Goal: Task Accomplishment & Management: Manage account settings

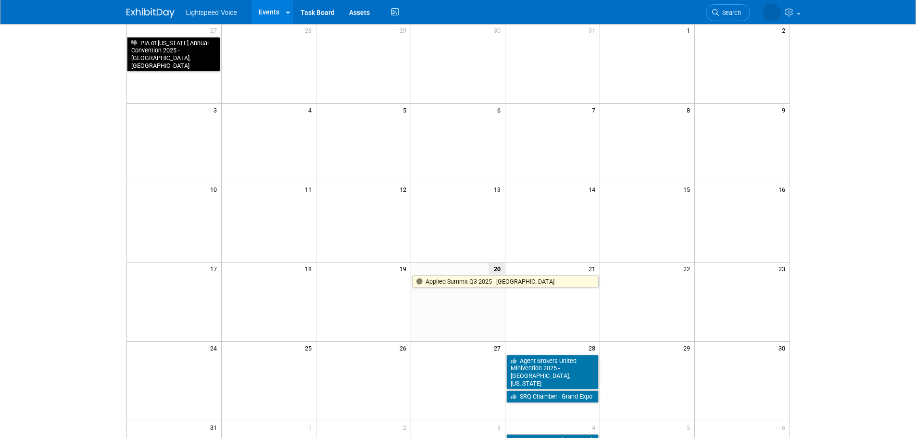
scroll to position [250, 0]
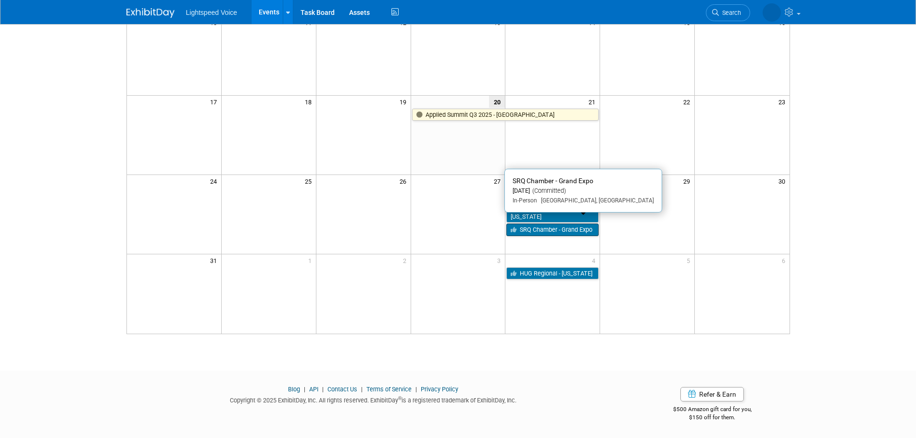
click at [542, 224] on link "SRQ Chamber - Grand Expo" at bounding box center [552, 230] width 92 height 13
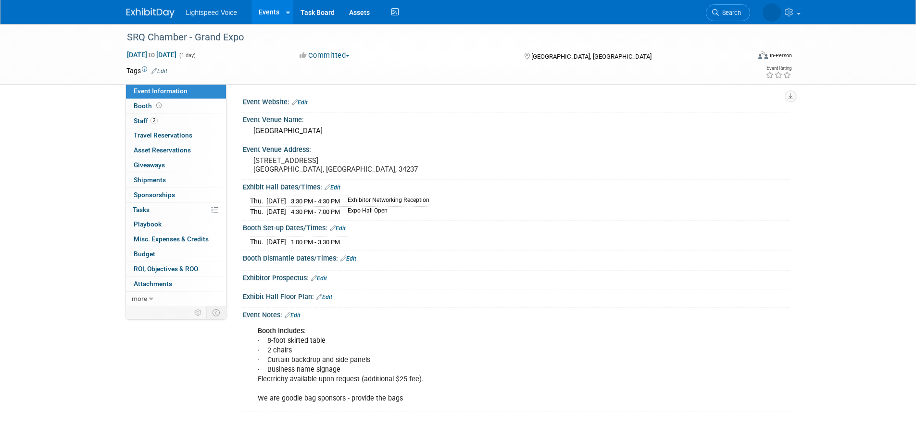
click at [342, 229] on link "Edit" at bounding box center [338, 228] width 16 height 7
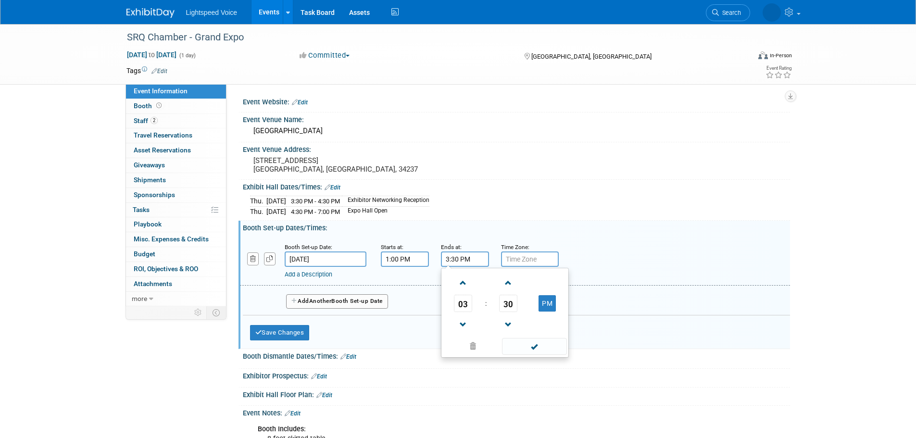
click at [467, 253] on input "3:30 PM" at bounding box center [465, 259] width 48 height 15
click at [514, 304] on span "30" at bounding box center [508, 303] width 18 height 17
click at [556, 278] on td "15" at bounding box center [551, 283] width 31 height 26
type input "3:15 PM"
click at [286, 331] on button "Save Changes" at bounding box center [280, 332] width 60 height 15
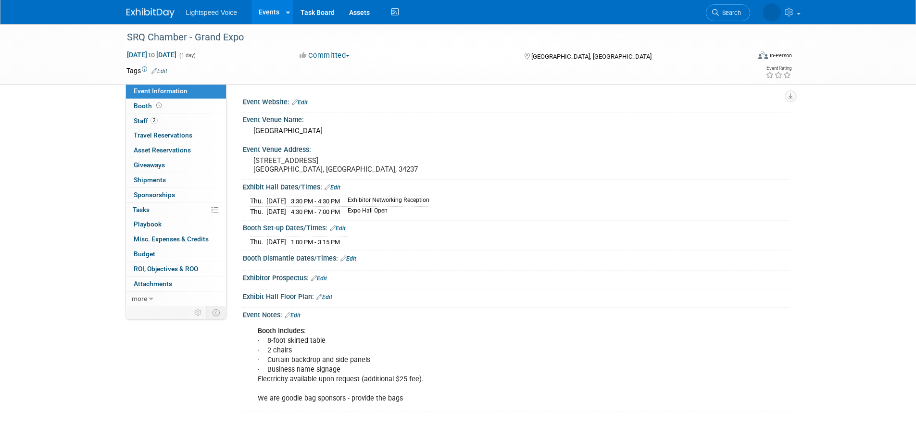
drag, startPoint x: 297, startPoint y: 318, endPoint x: 304, endPoint y: 316, distance: 8.1
click at [299, 317] on div "Event Notes: Edit Booth Includes: · 8-foot skirted table · 2 chairs · Curtain b…" at bounding box center [515, 360] width 552 height 104
click at [303, 314] on div "Event Notes: Edit" at bounding box center [516, 314] width 547 height 13
click at [301, 314] on link "Edit" at bounding box center [293, 315] width 16 height 7
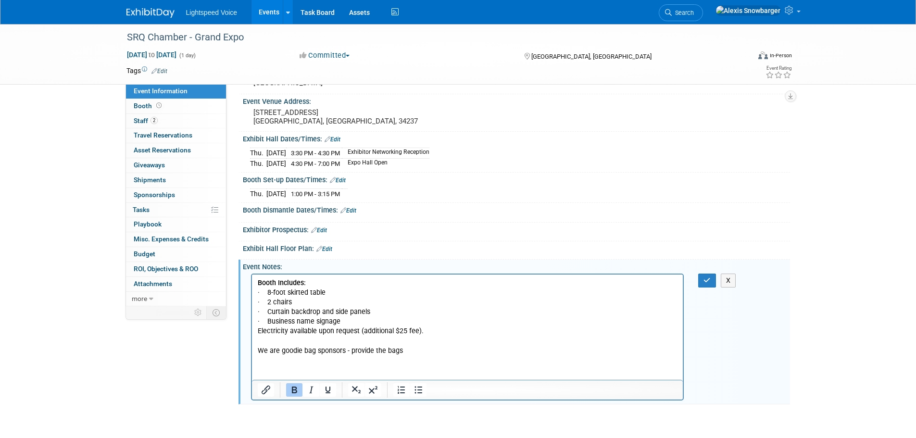
scroll to position [96, 0]
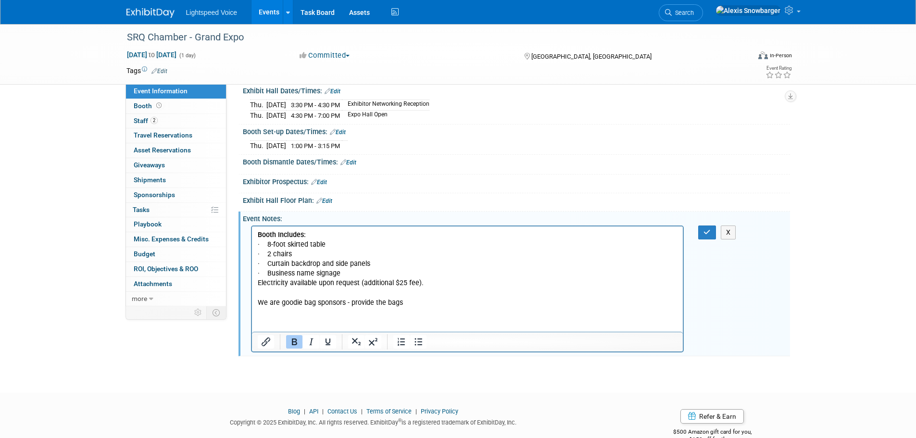
click at [409, 303] on p "Booth Includes: · 8-foot skirted table · 2 chairs · Curtain backdrop and side p…" at bounding box center [467, 268] width 420 height 77
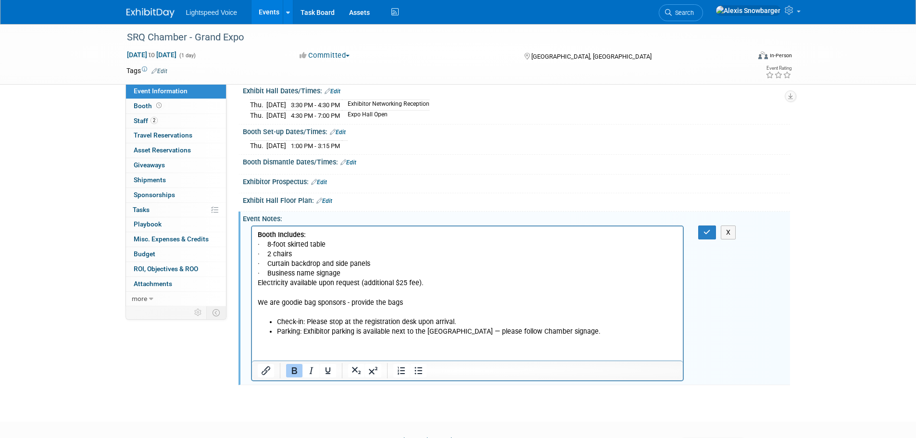
click at [294, 336] on html "Booth Includes: · 8-foot skirted table · 2 chairs · Curtain backdrop and side p…" at bounding box center [467, 281] width 431 height 110
click at [582, 329] on li "Parking: Exhibitor parking is available next to the [GEOGRAPHIC_DATA] — please …" at bounding box center [477, 332] width 401 height 10
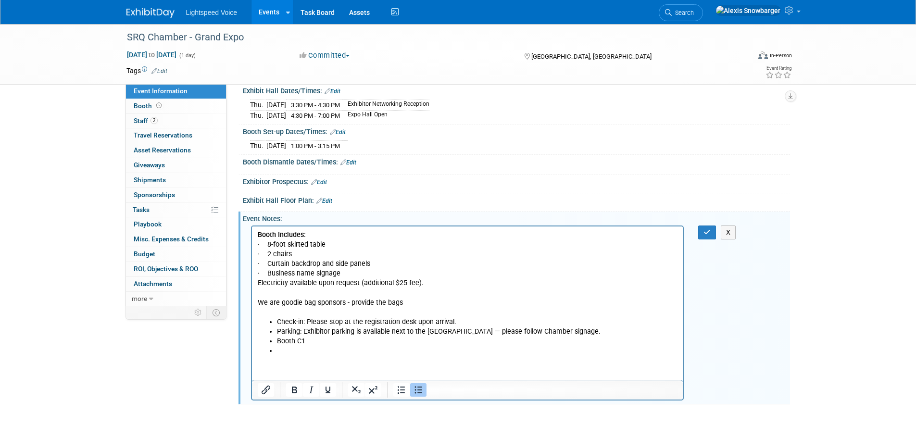
click at [291, 350] on li "Rich Text Area. Press ALT-0 for help." at bounding box center [477, 351] width 401 height 10
drag, startPoint x: 707, startPoint y: 234, endPoint x: 697, endPoint y: 238, distance: 9.9
click at [707, 234] on icon "button" at bounding box center [707, 232] width 7 height 7
